Goal: Transaction & Acquisition: Purchase product/service

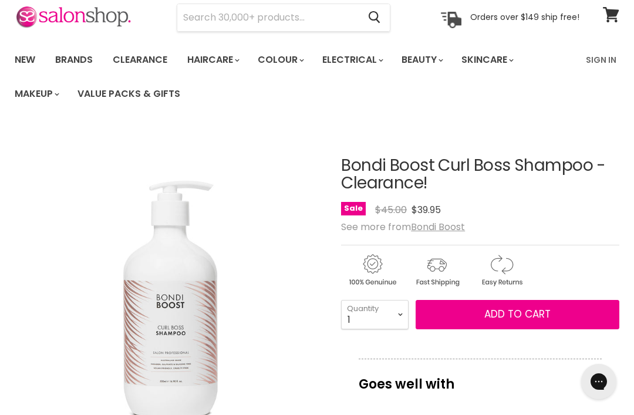
click at [475, 327] on button "Add to cart" at bounding box center [517, 314] width 204 height 29
click at [486, 317] on span "Add to cart" at bounding box center [517, 314] width 66 height 14
click at [214, 20] on input "Search" at bounding box center [267, 17] width 181 height 27
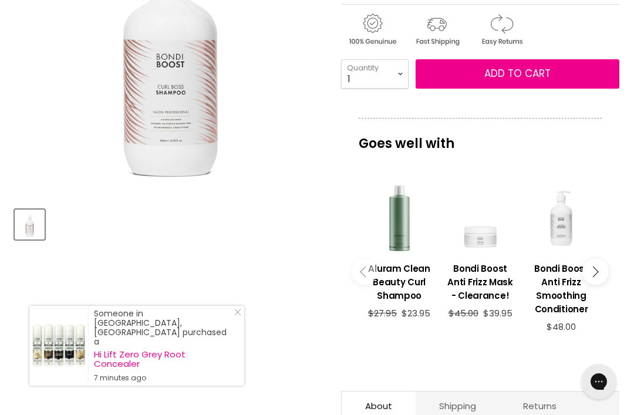
scroll to position [290, 0]
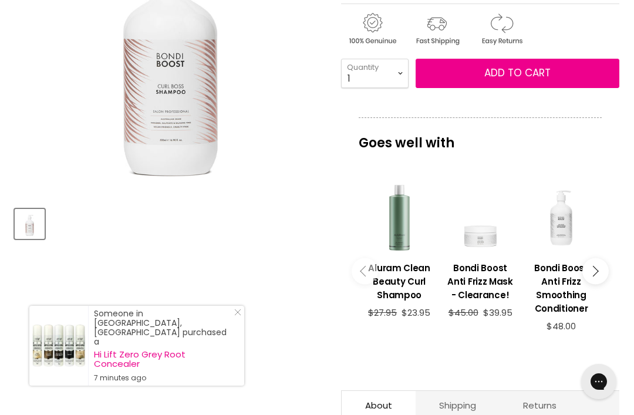
click at [364, 273] on icon "Main content" at bounding box center [365, 271] width 11 height 11
click at [598, 273] on button "Main content" at bounding box center [595, 271] width 26 height 26
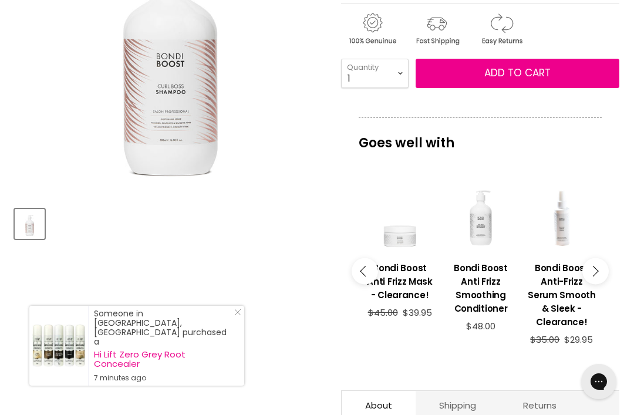
click at [601, 275] on button "Main content" at bounding box center [595, 271] width 26 height 26
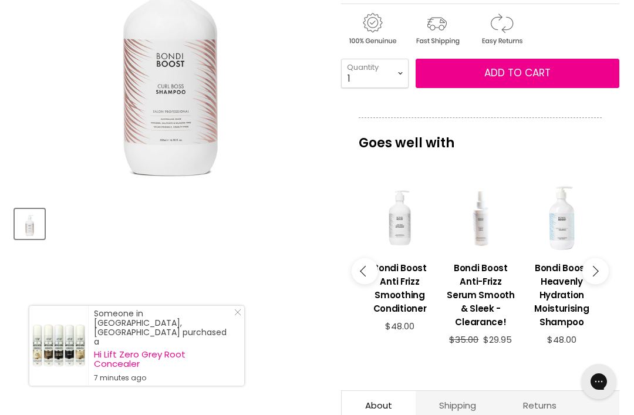
click at [597, 272] on button "Main content" at bounding box center [595, 271] width 26 height 26
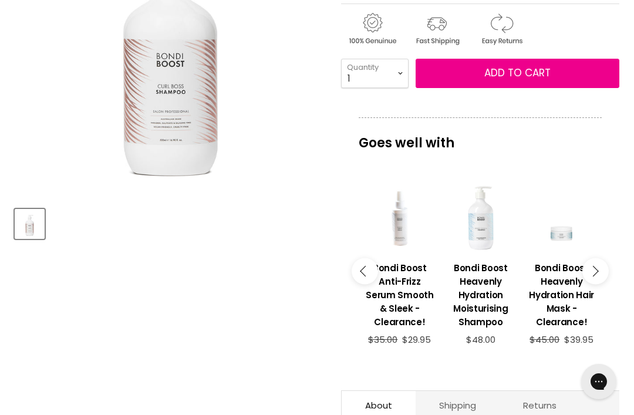
click at [596, 275] on icon "Main content" at bounding box center [592, 271] width 11 height 11
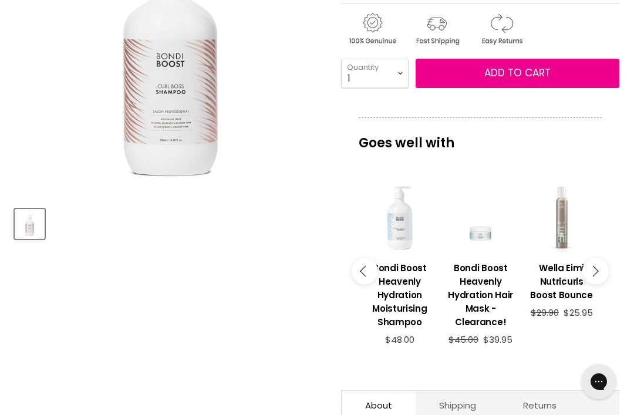
click at [594, 269] on button "Main content" at bounding box center [595, 271] width 26 height 26
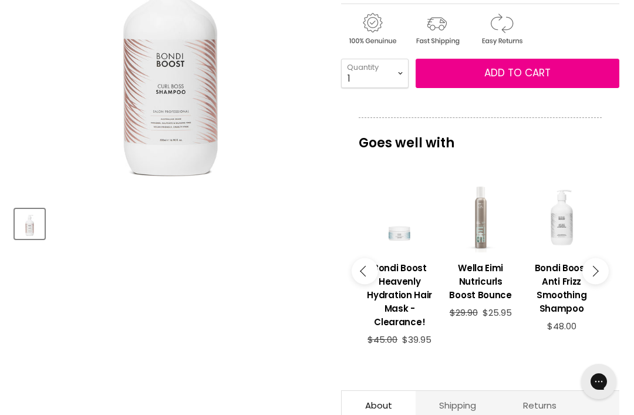
click at [613, 286] on div "Goes well with imageUrl Aluram Clean Beauty Curl Shampoo $27.95 $23.95 imageUrl…" at bounding box center [480, 245] width 278 height 256
click at [605, 279] on button "Main content" at bounding box center [595, 271] width 26 height 26
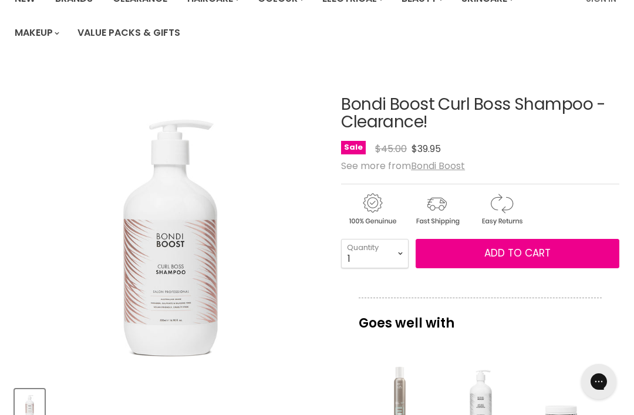
scroll to position [0, 0]
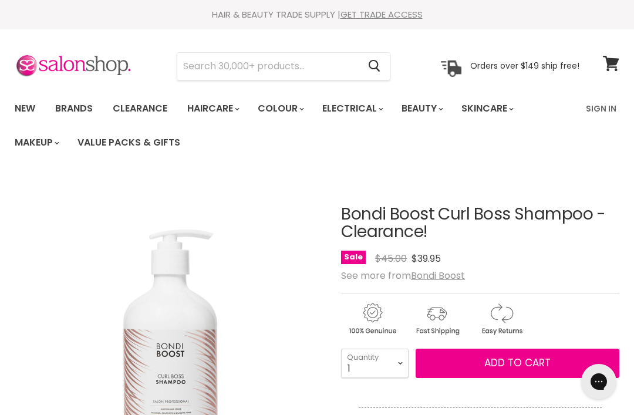
click at [75, 109] on link "Brands" at bounding box center [73, 108] width 55 height 25
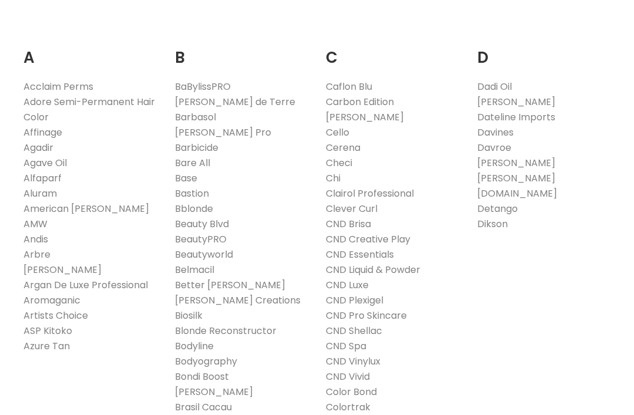
scroll to position [236, 0]
click at [188, 379] on link "Bondi Boost" at bounding box center [202, 376] width 54 height 13
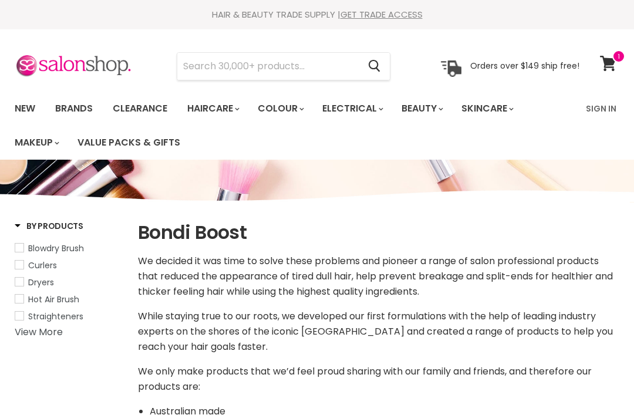
select select "manual"
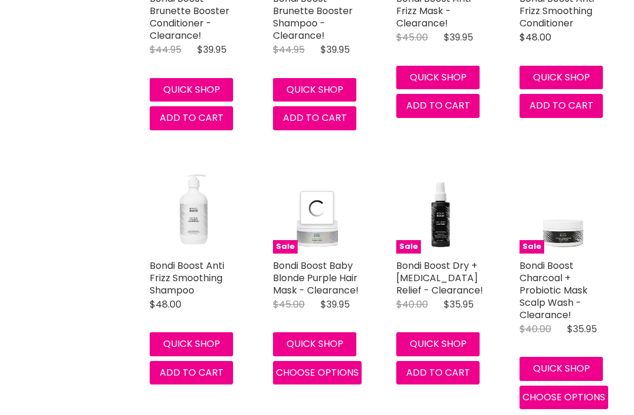
select select "manual"
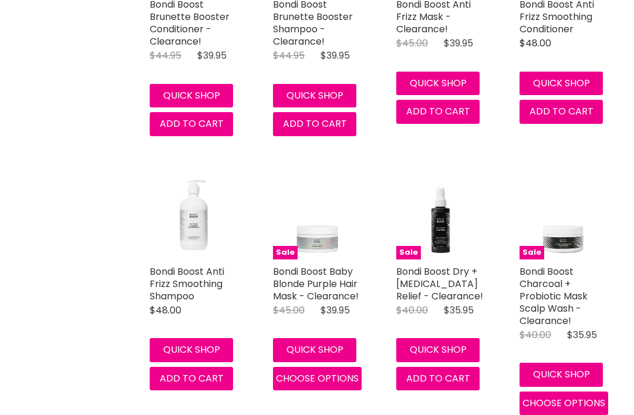
scroll to position [3314, 0]
